Goal: Task Accomplishment & Management: Use online tool/utility

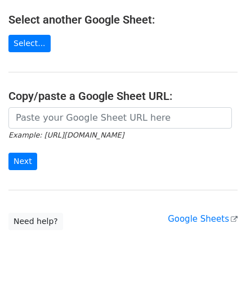
scroll to position [147, 0]
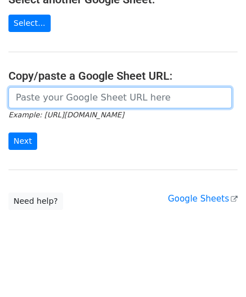
click at [38, 97] on input "url" at bounding box center [119, 97] width 223 height 21
paste input "https://docs.google.com/spreadsheets/d/1wMDaPvUl-RQ6IZVbMUzyoi-m8XPLoghWeF9oVOi…"
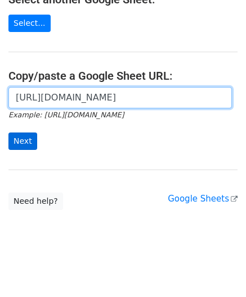
scroll to position [0, 251]
type input "https://docs.google.com/spreadsheets/d/1wMDaPvUl-RQ6IZVbMUzyoi-m8XPLoghWeF9oVOi…"
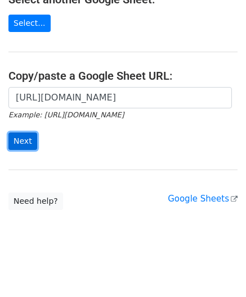
click at [26, 138] on input "Next" at bounding box center [22, 141] width 29 height 17
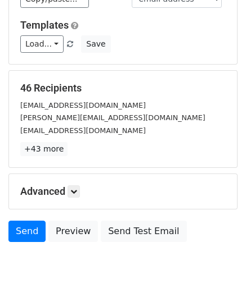
scroll to position [137, 0]
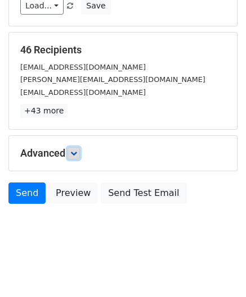
click at [72, 151] on link at bounding box center [73, 153] width 12 height 12
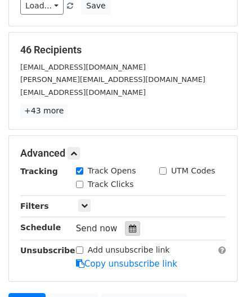
click at [130, 224] on div at bounding box center [132, 228] width 15 height 15
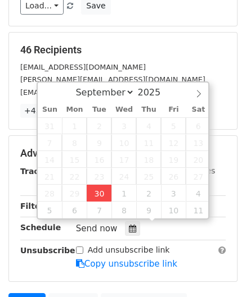
type input "[DATE] 13:53"
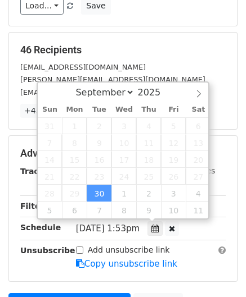
type input "01"
type input "53"
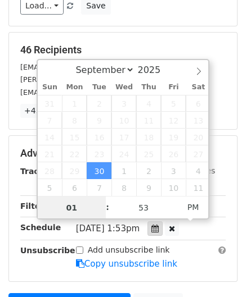
paste input "4"
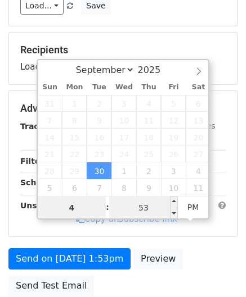
type input "4"
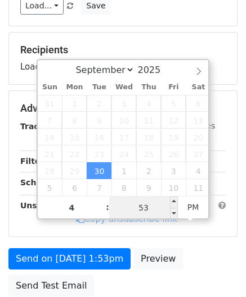
type input "[DATE] 16:53"
type input "04"
click at [157, 212] on input "53" at bounding box center [143, 208] width 69 height 22
type input "00"
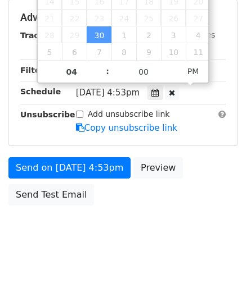
type input "[DATE] 16:00"
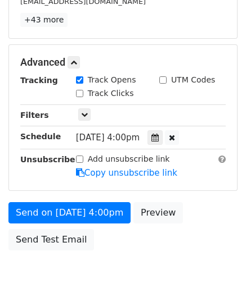
scroll to position [273, 0]
